Goal: Information Seeking & Learning: Learn about a topic

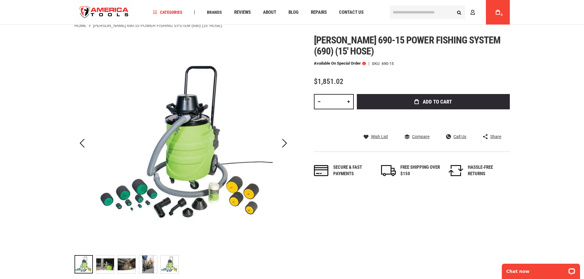
scroll to position [31, 0]
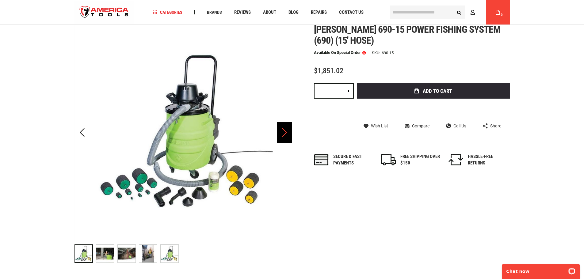
click at [286, 129] on div "Next" at bounding box center [284, 132] width 15 height 21
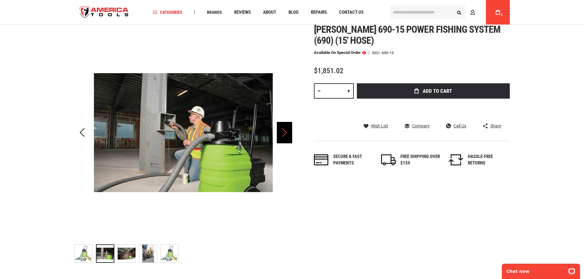
click at [284, 128] on div "Next" at bounding box center [284, 132] width 15 height 21
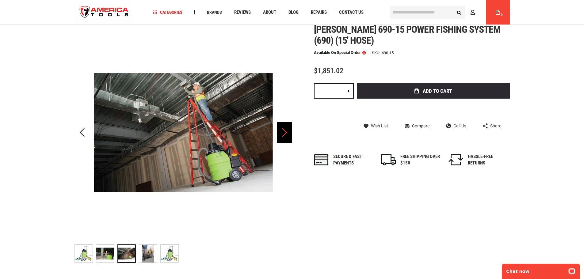
click at [288, 127] on div "Next" at bounding box center [284, 132] width 15 height 21
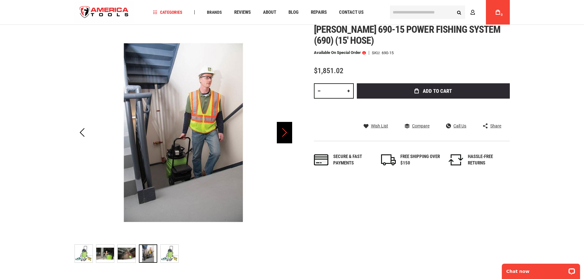
click at [287, 132] on div "Next" at bounding box center [284, 132] width 15 height 21
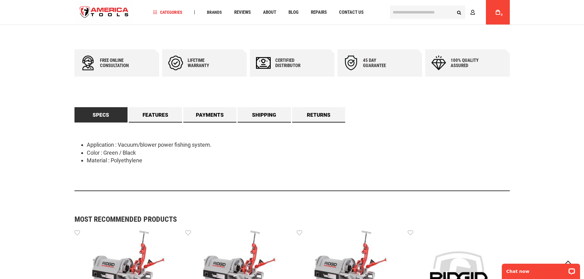
scroll to position [276, 0]
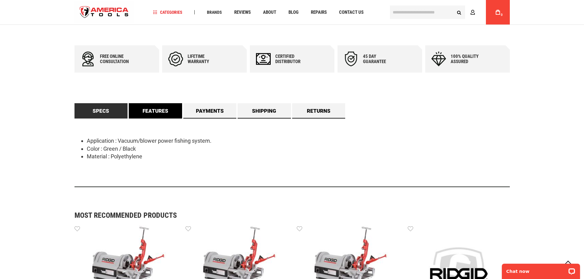
click at [154, 109] on link "Features" at bounding box center [155, 110] width 53 height 15
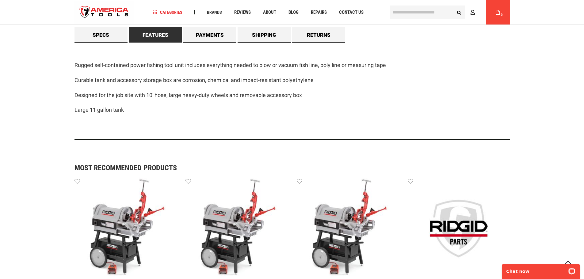
scroll to position [460, 0]
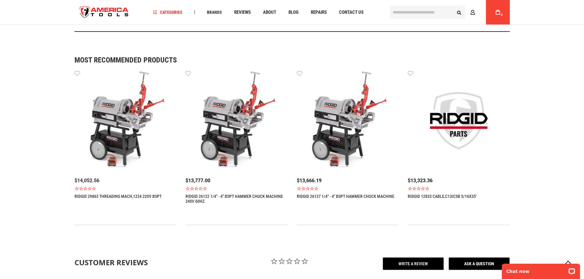
drag, startPoint x: 71, startPoint y: 195, endPoint x: 144, endPoint y: 196, distance: 72.7
click at [123, 135] on img at bounding box center [126, 121] width 102 height 102
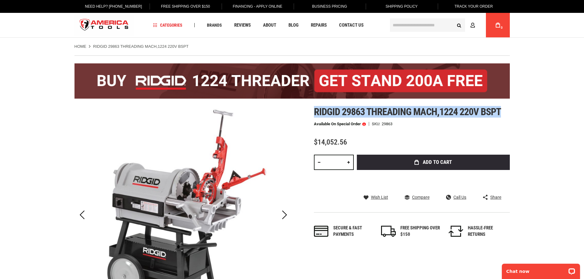
drag, startPoint x: 313, startPoint y: 113, endPoint x: 511, endPoint y: 107, distance: 198.2
